Goal: Information Seeking & Learning: Learn about a topic

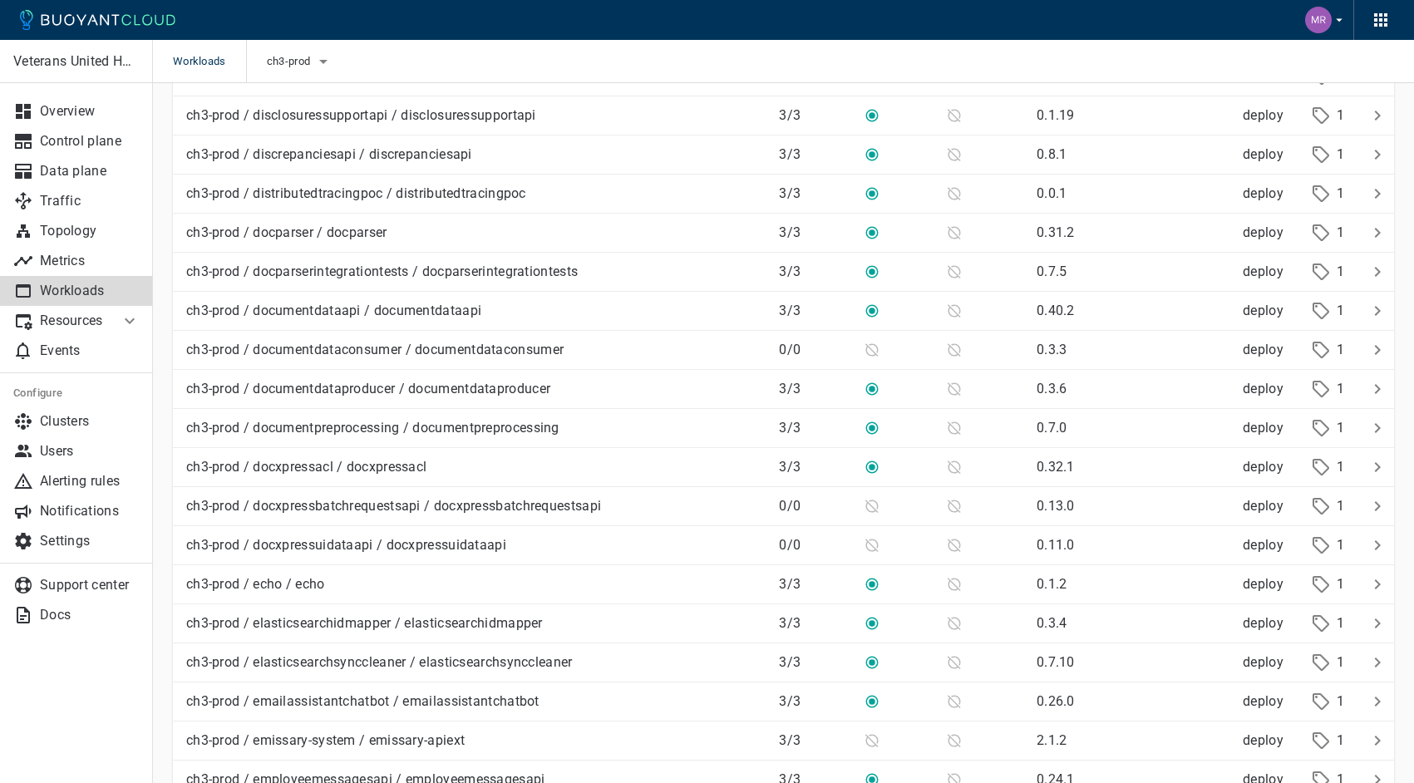
scroll to position [3461, 0]
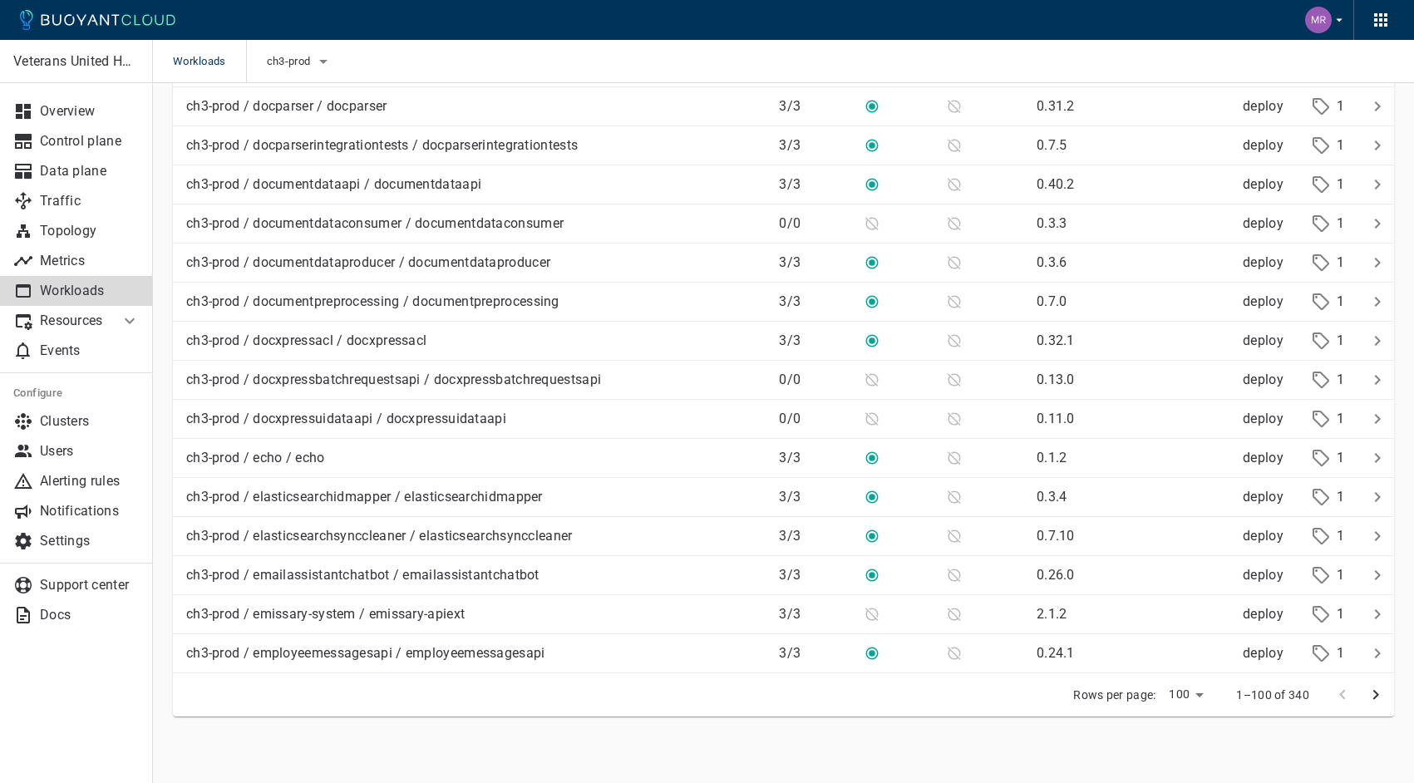
click at [1379, 696] on icon "next page" at bounding box center [1375, 695] width 20 height 20
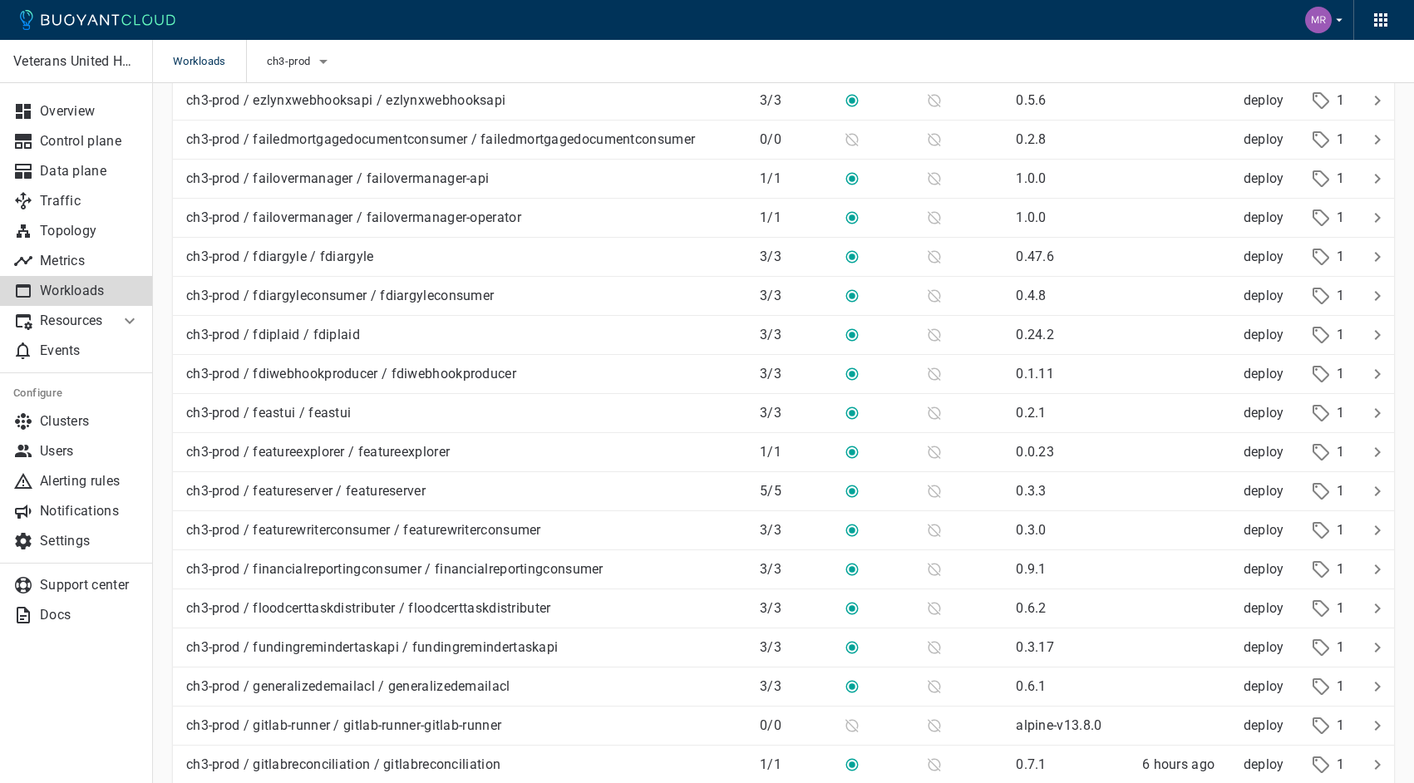
scroll to position [386, 0]
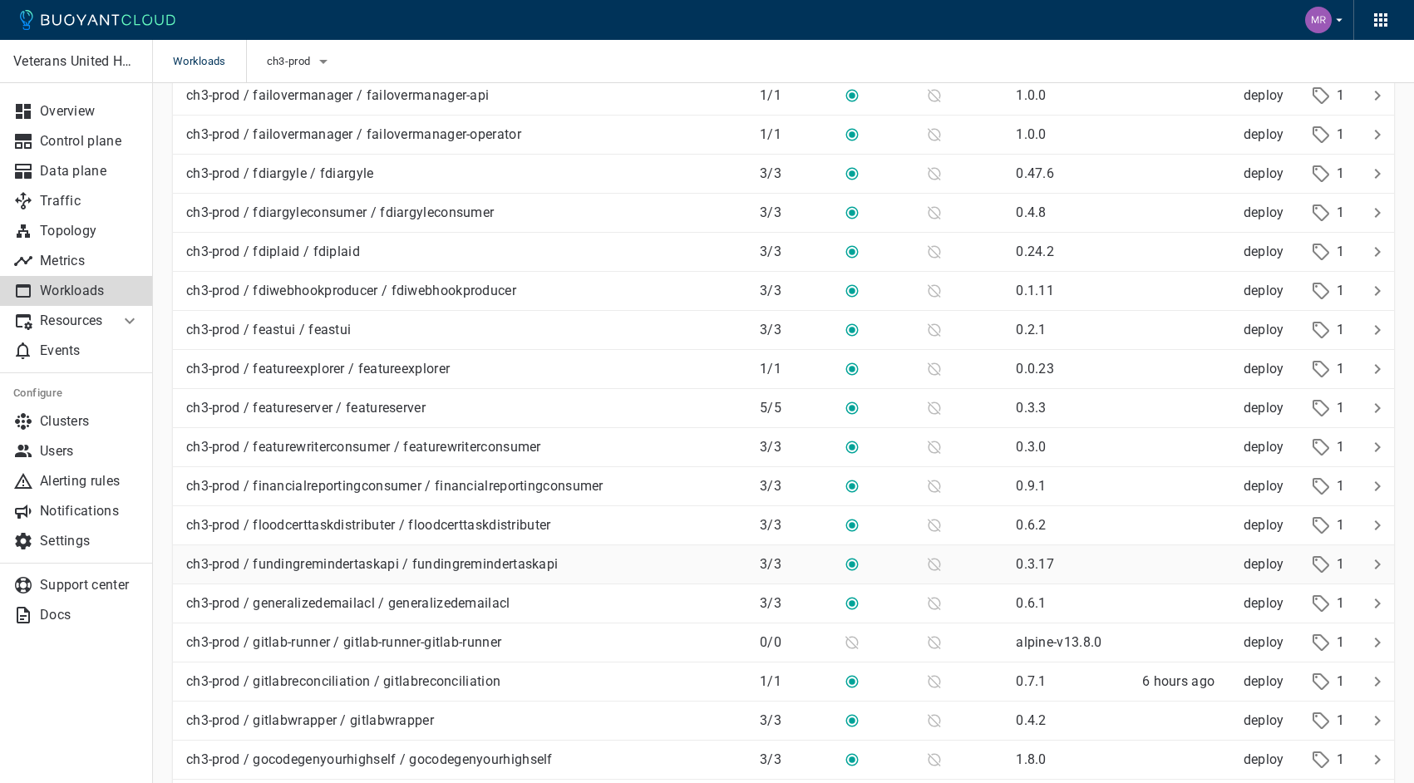
click at [367, 559] on p "ch3-prod / fundingremindertaskapi / fundingremindertaskapi" at bounding box center [371, 564] width 371 height 17
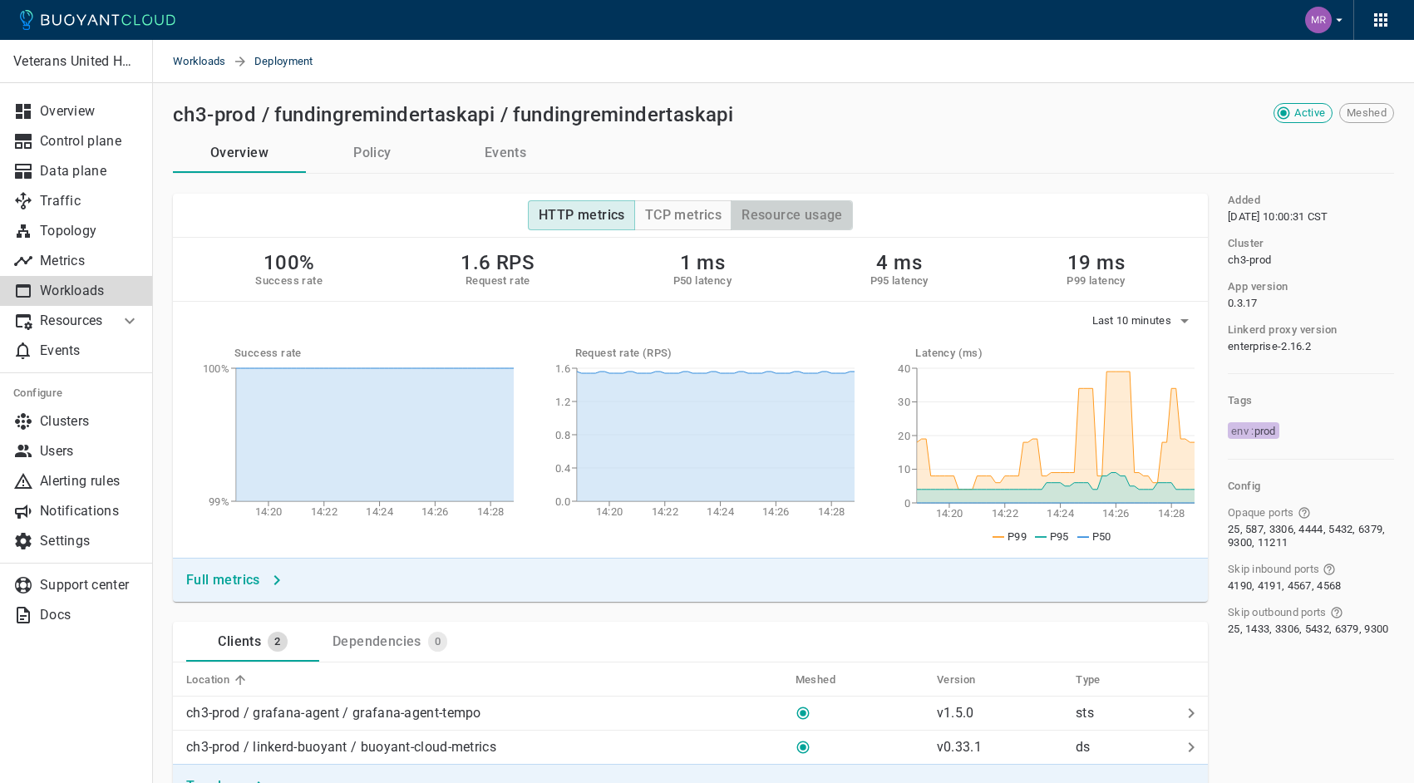
click at [785, 206] on button "Resource usage" at bounding box center [791, 215] width 122 height 30
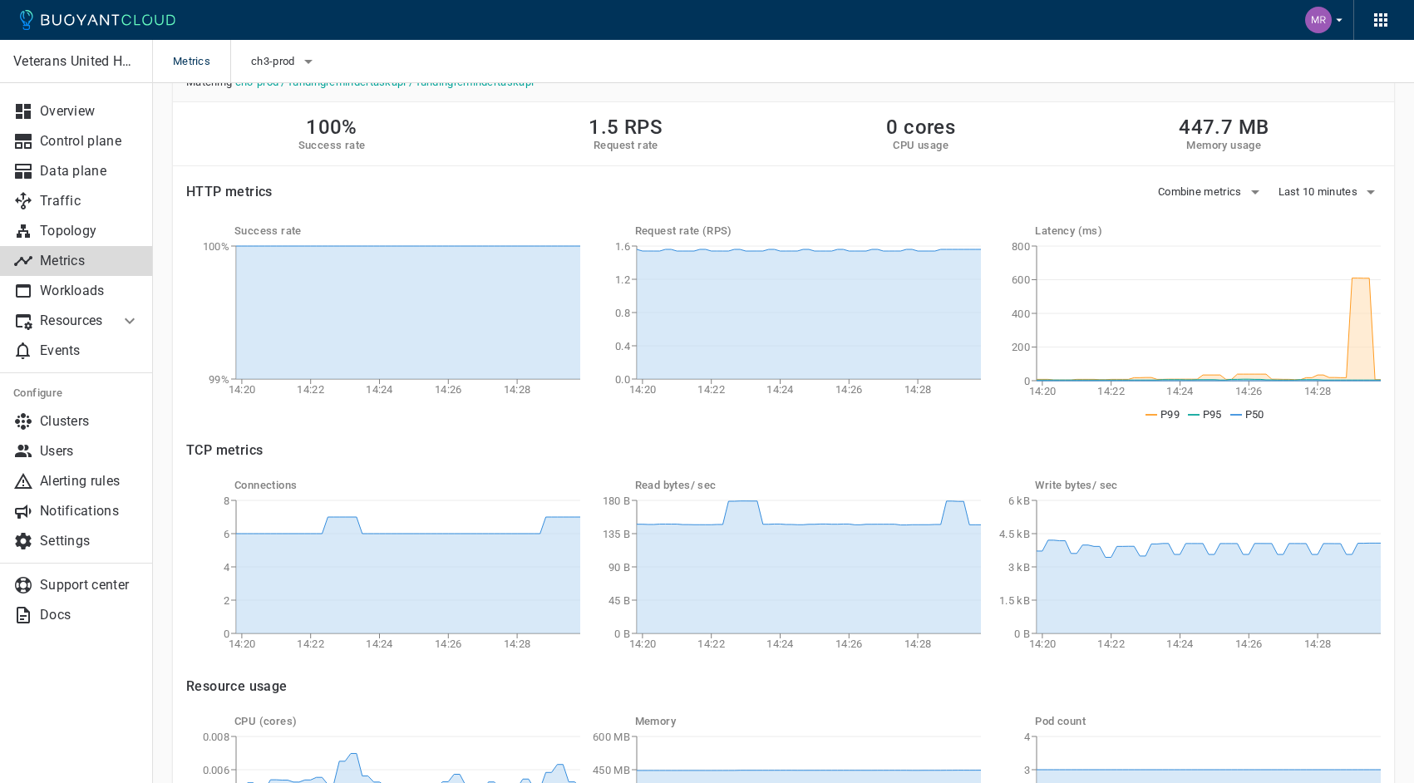
scroll to position [29, 0]
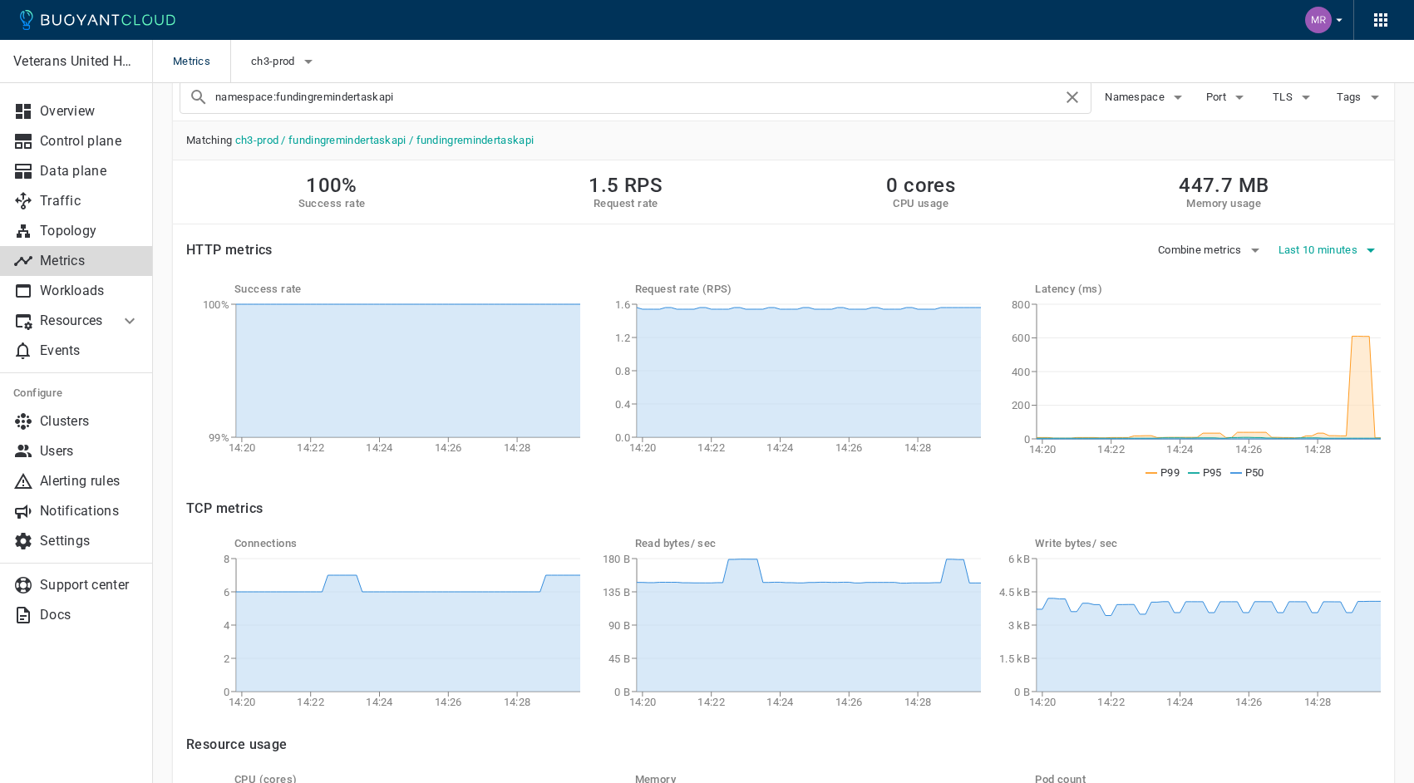
click at [1322, 253] on span "Last 10 minutes" at bounding box center [1319, 249] width 83 height 13
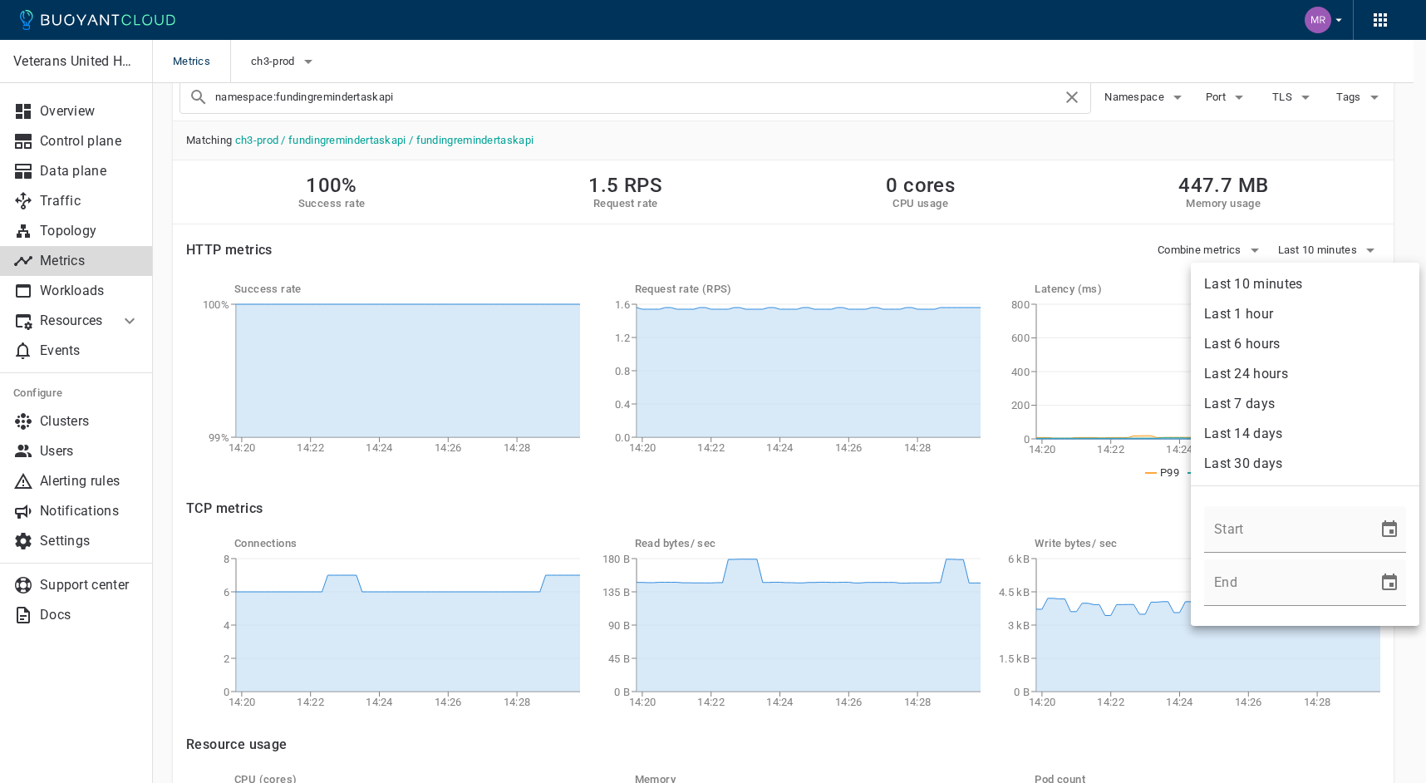
click at [1259, 455] on li "Last 30 days" at bounding box center [1305, 464] width 229 height 30
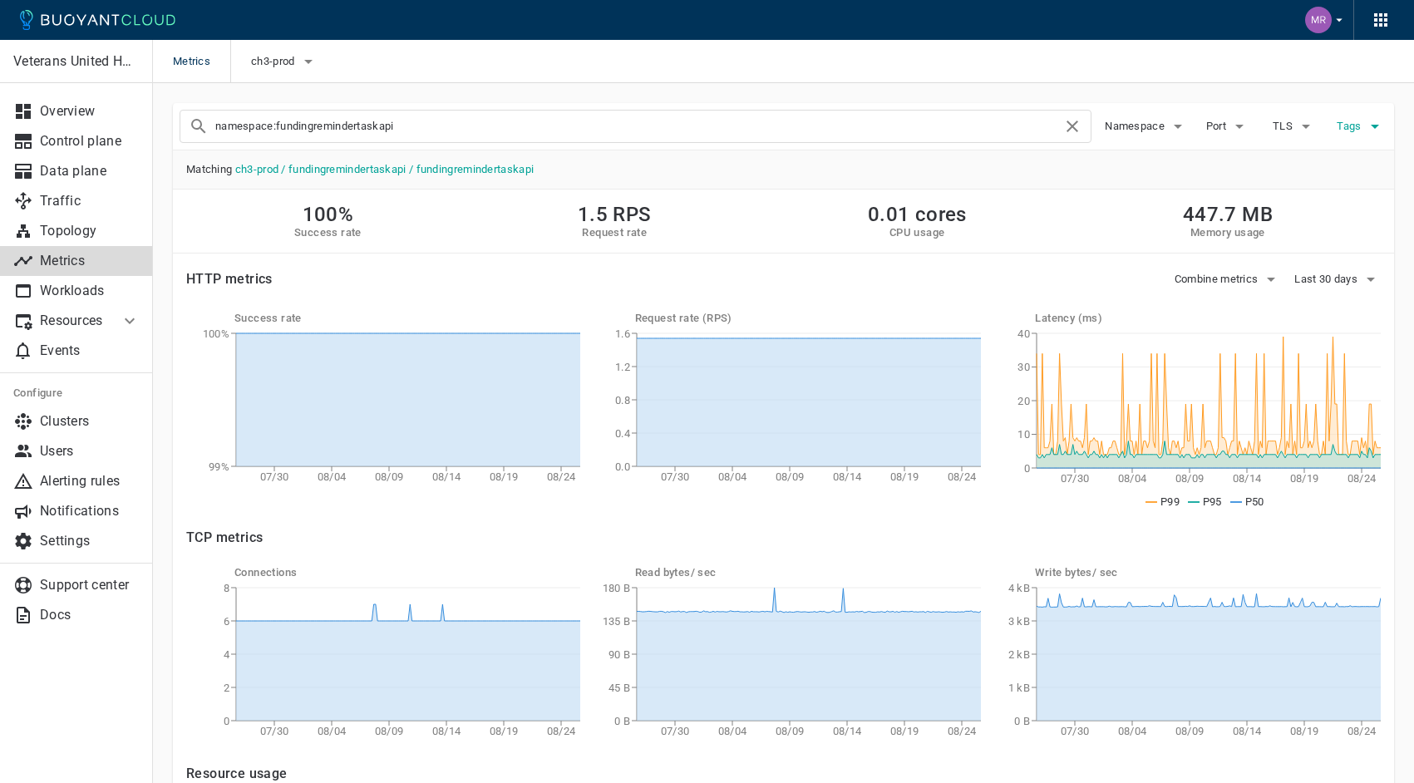
click at [1355, 124] on span "Tags" at bounding box center [1349, 126] width 27 height 13
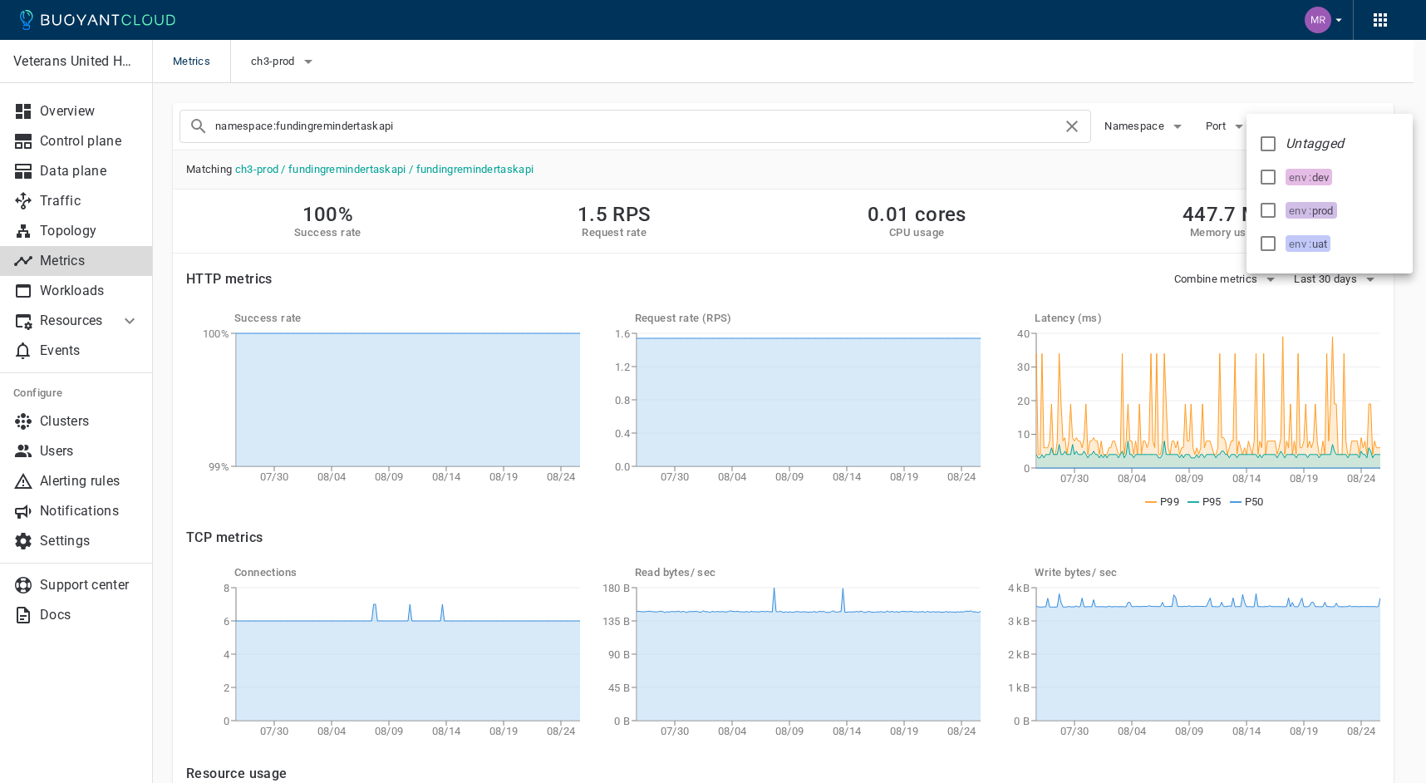
click at [1355, 124] on div "Untagged env : dev env : prod env : uat" at bounding box center [1330, 194] width 166 height 160
click at [1353, 110] on div at bounding box center [713, 391] width 1426 height 783
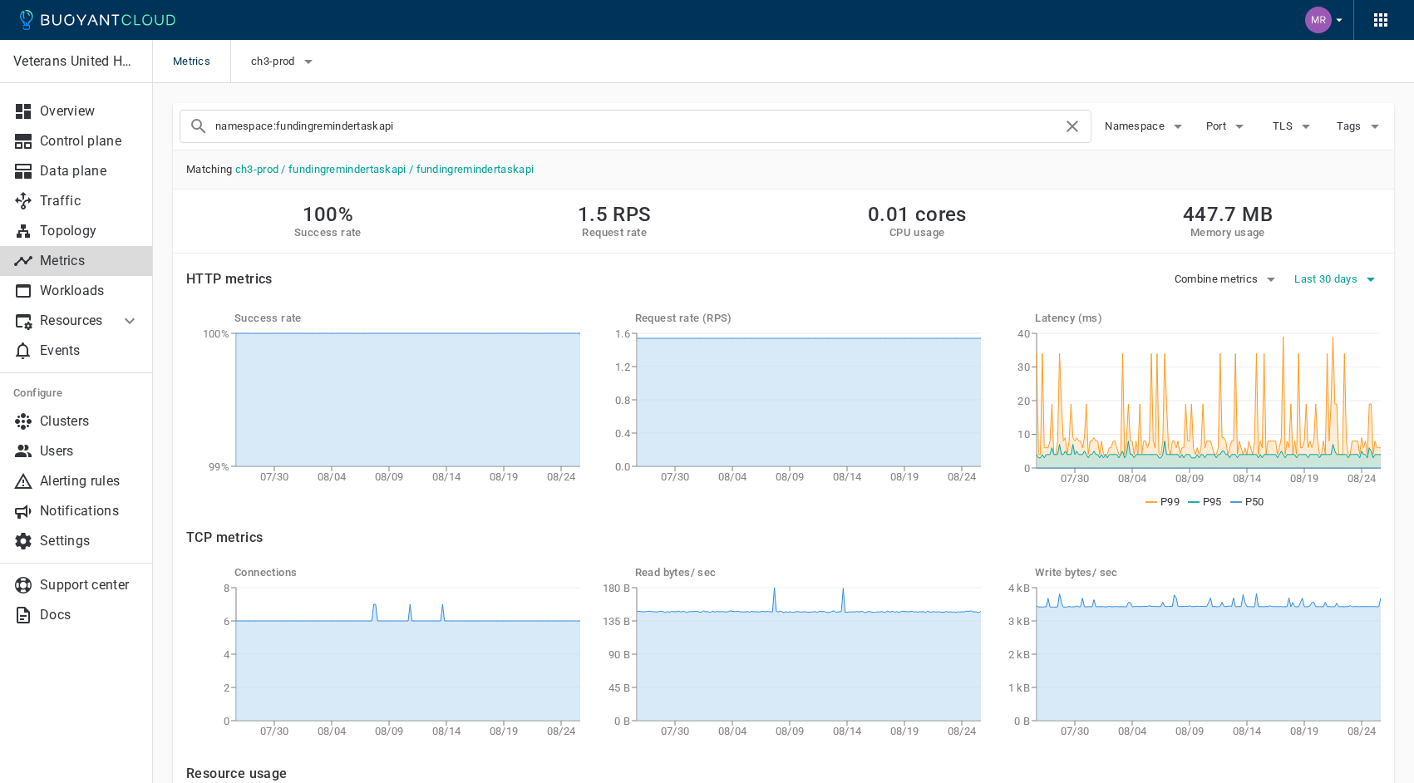
click at [1337, 288] on button "Last 30 days" at bounding box center [1337, 279] width 86 height 25
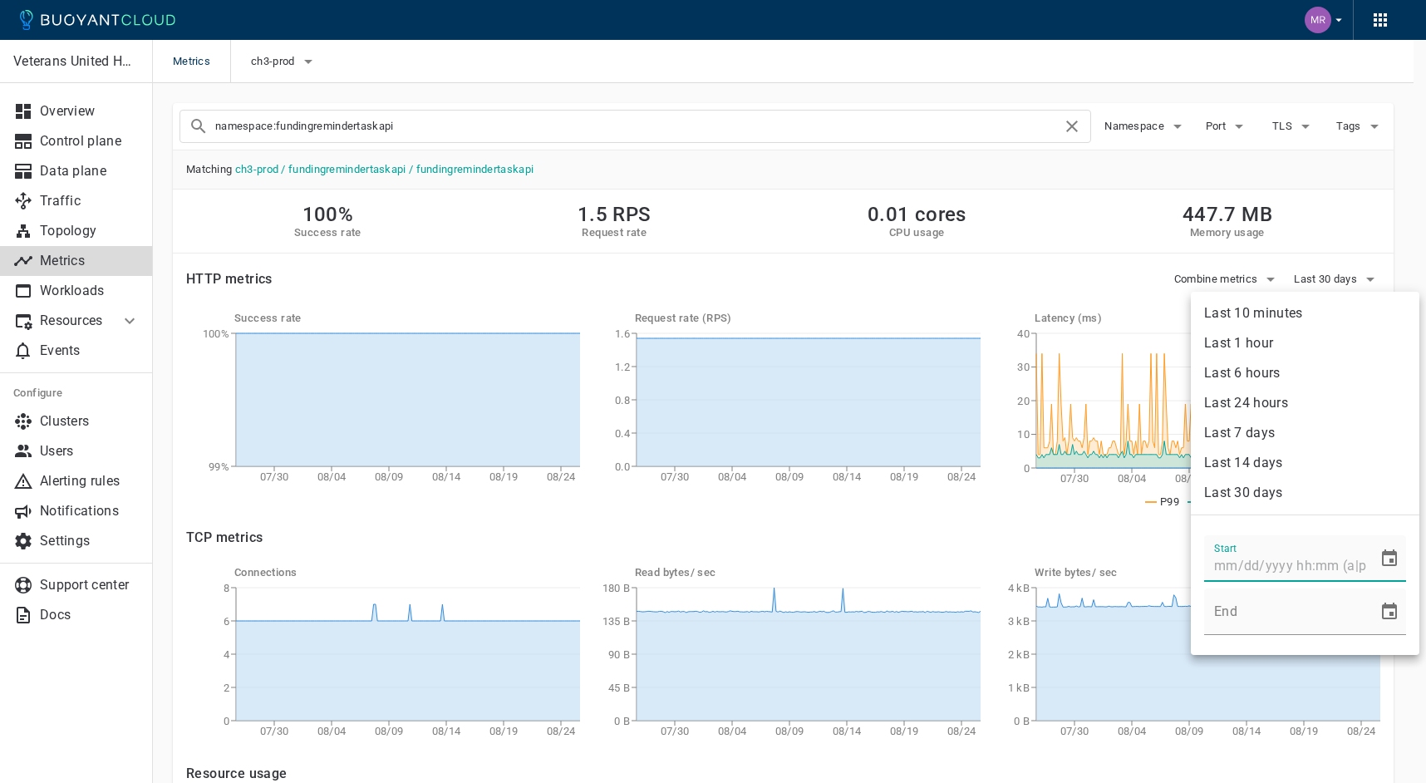
click at [1266, 564] on input "Start" at bounding box center [1285, 558] width 162 height 47
click at [1384, 561] on icon "Choose date" at bounding box center [1389, 557] width 15 height 17
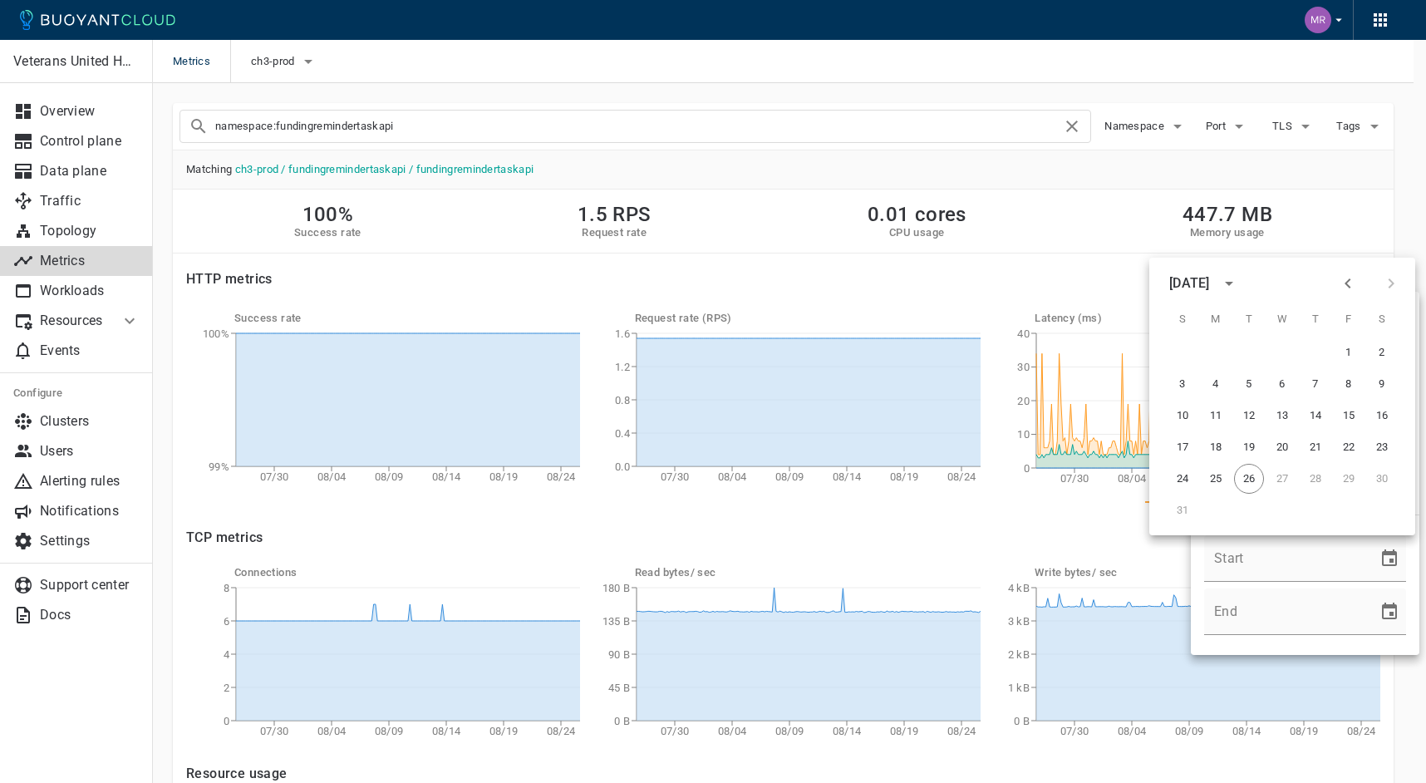
click at [1343, 279] on icon "Previous month" at bounding box center [1348, 283] width 20 height 20
click at [1343, 279] on div at bounding box center [1369, 283] width 71 height 28
click at [1352, 287] on div at bounding box center [1369, 283] width 71 height 28
click at [1024, 514] on div at bounding box center [713, 391] width 1426 height 783
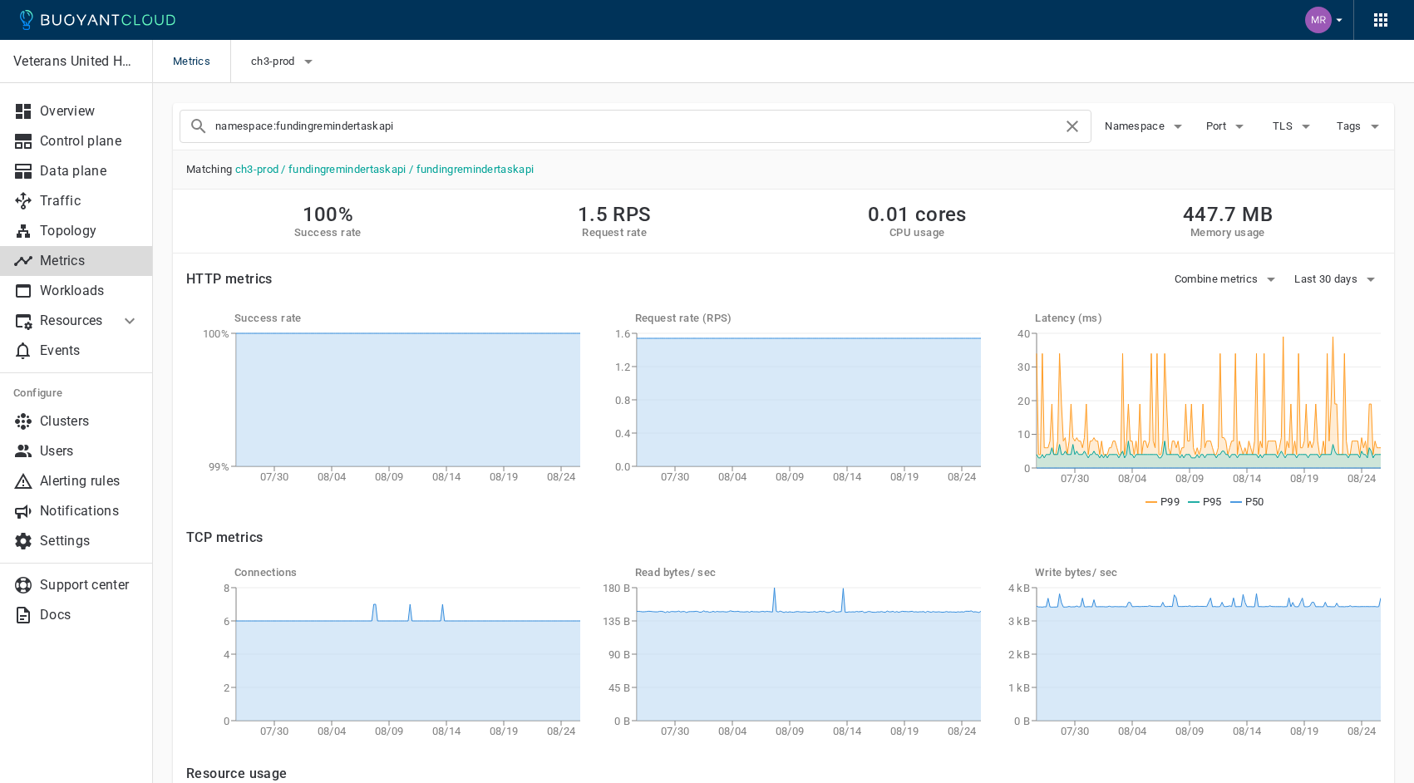
click at [1026, 514] on div "TCP metrics" at bounding box center [773, 527] width 1214 height 37
click at [758, 146] on div "namespace:fundingremindertaskapi Namespace Port TLS Tags" at bounding box center [783, 126] width 1221 height 47
